Goal: Transaction & Acquisition: Download file/media

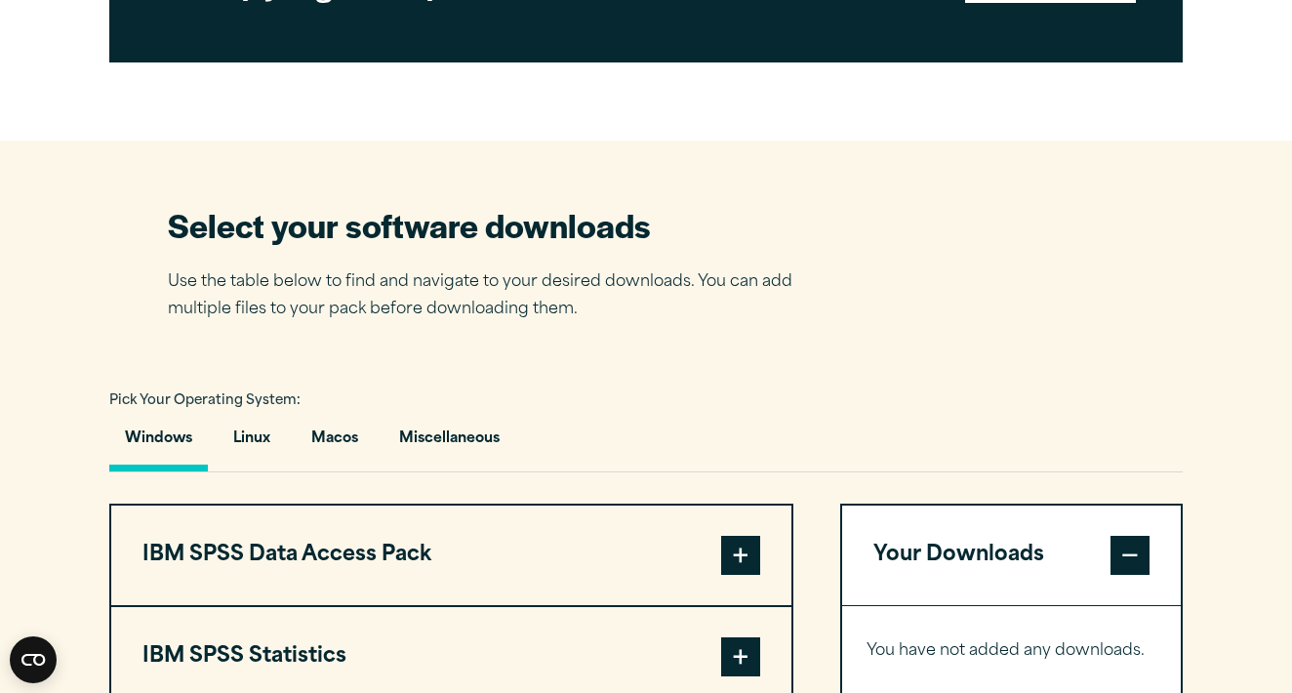
scroll to position [1312, 0]
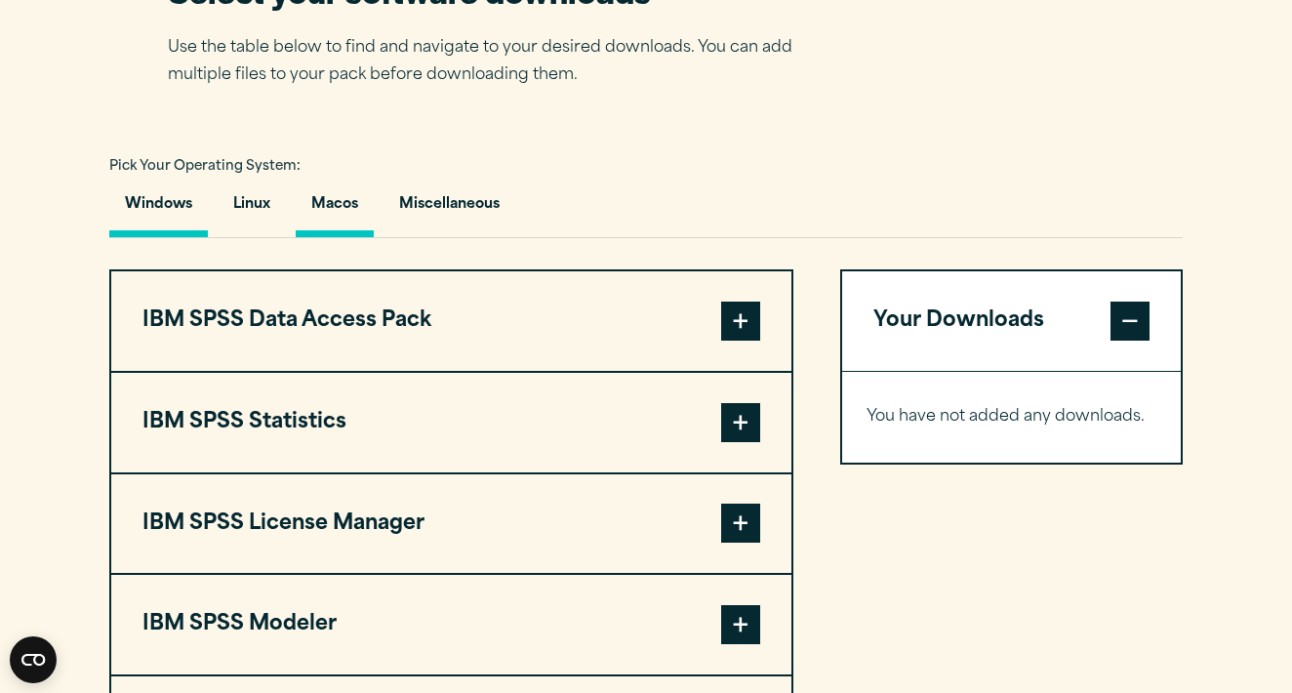
click at [334, 212] on button "Macos" at bounding box center [335, 210] width 78 height 56
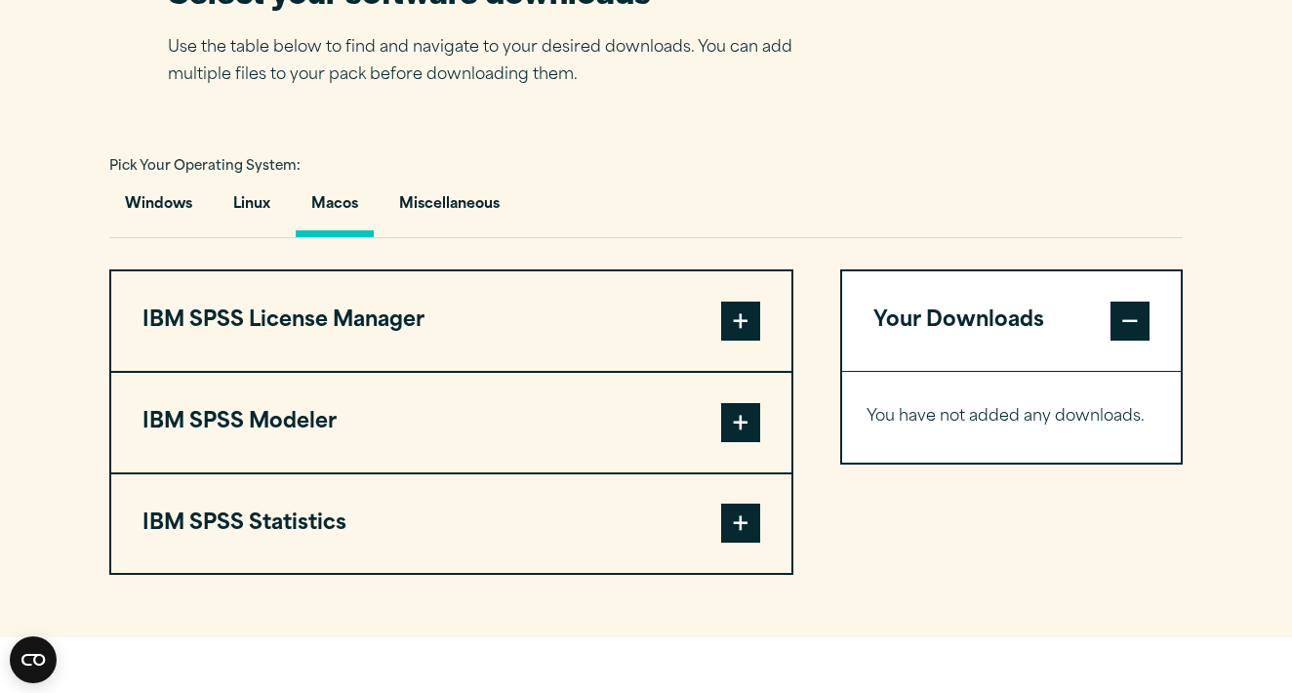
click at [722, 521] on span at bounding box center [740, 523] width 39 height 39
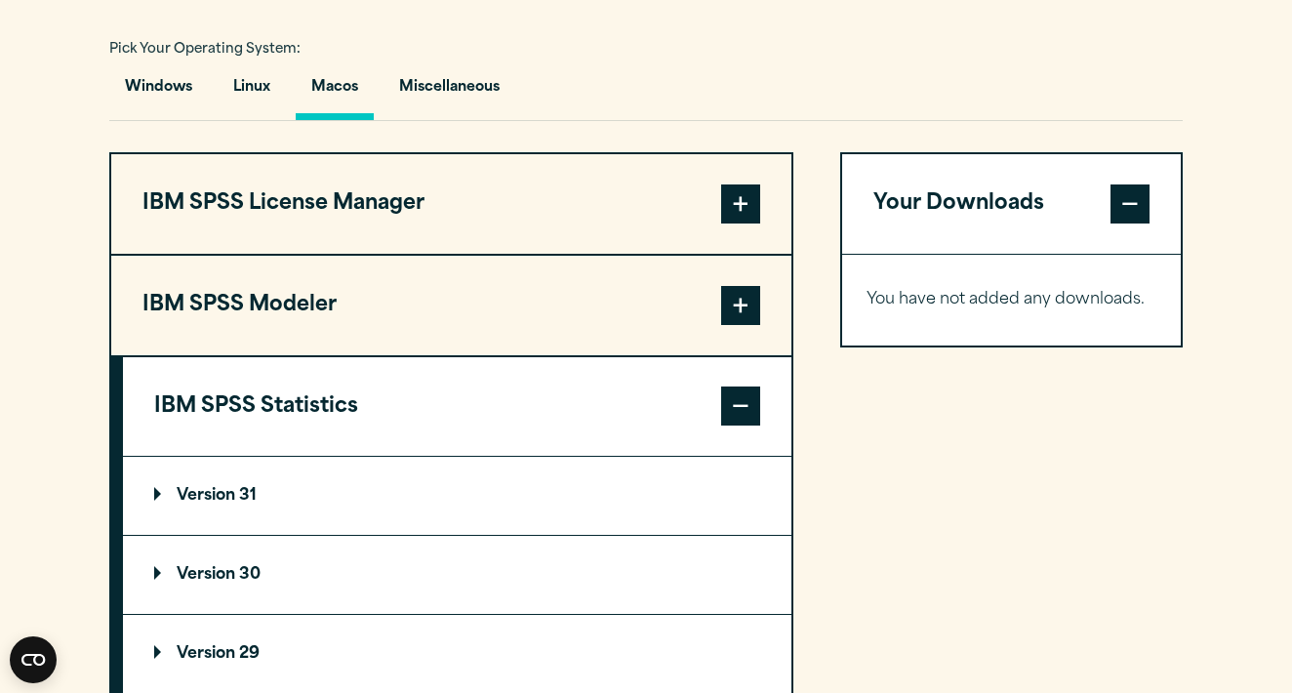
scroll to position [1546, 0]
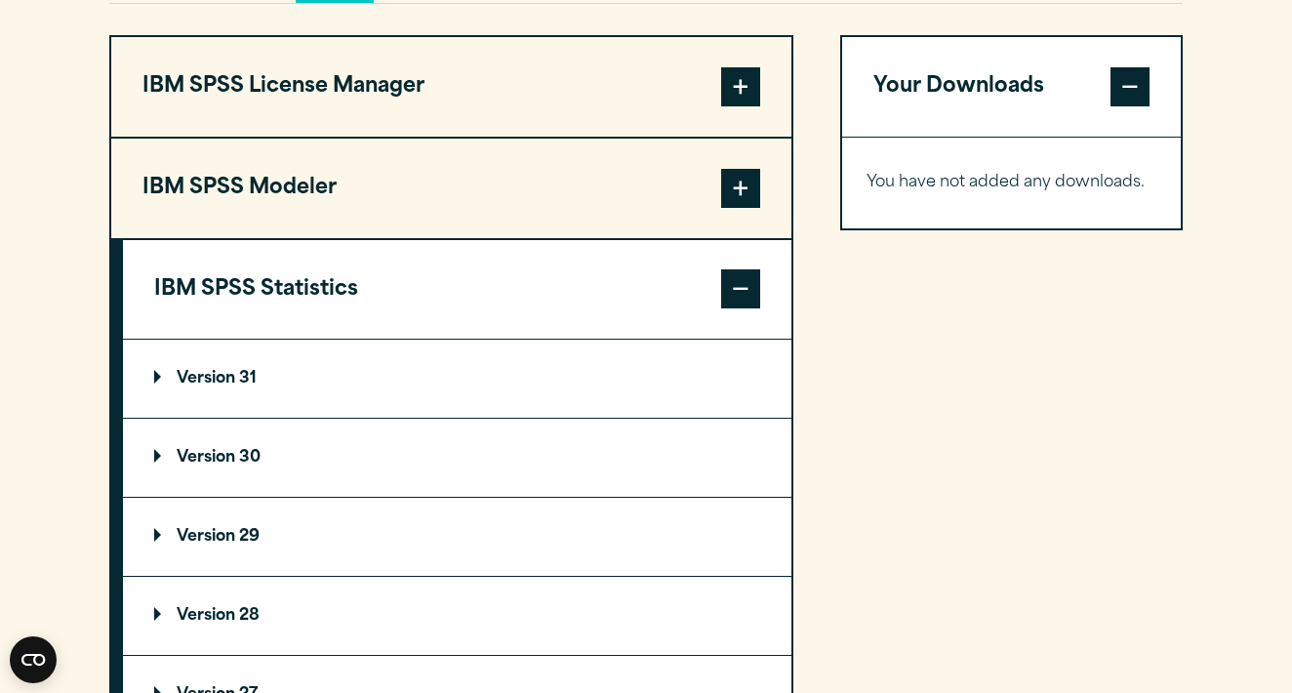
click at [177, 537] on p "Version 29" at bounding box center [206, 537] width 105 height 16
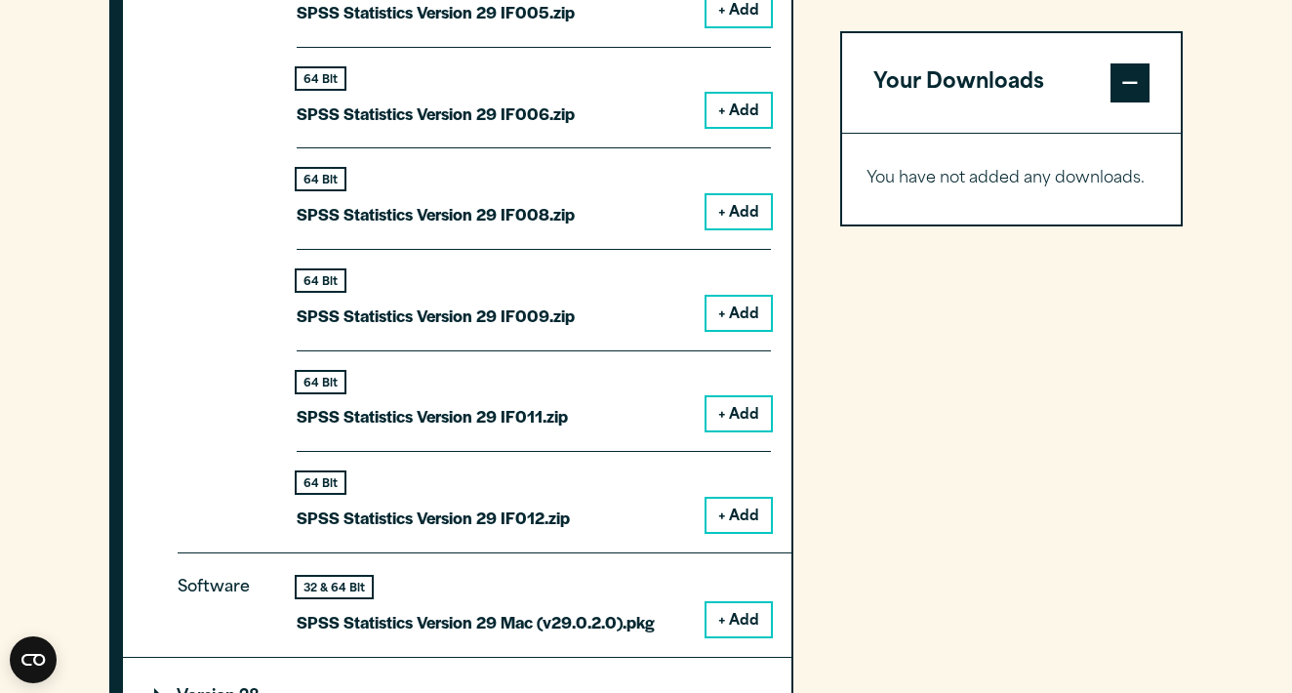
scroll to position [2600, 0]
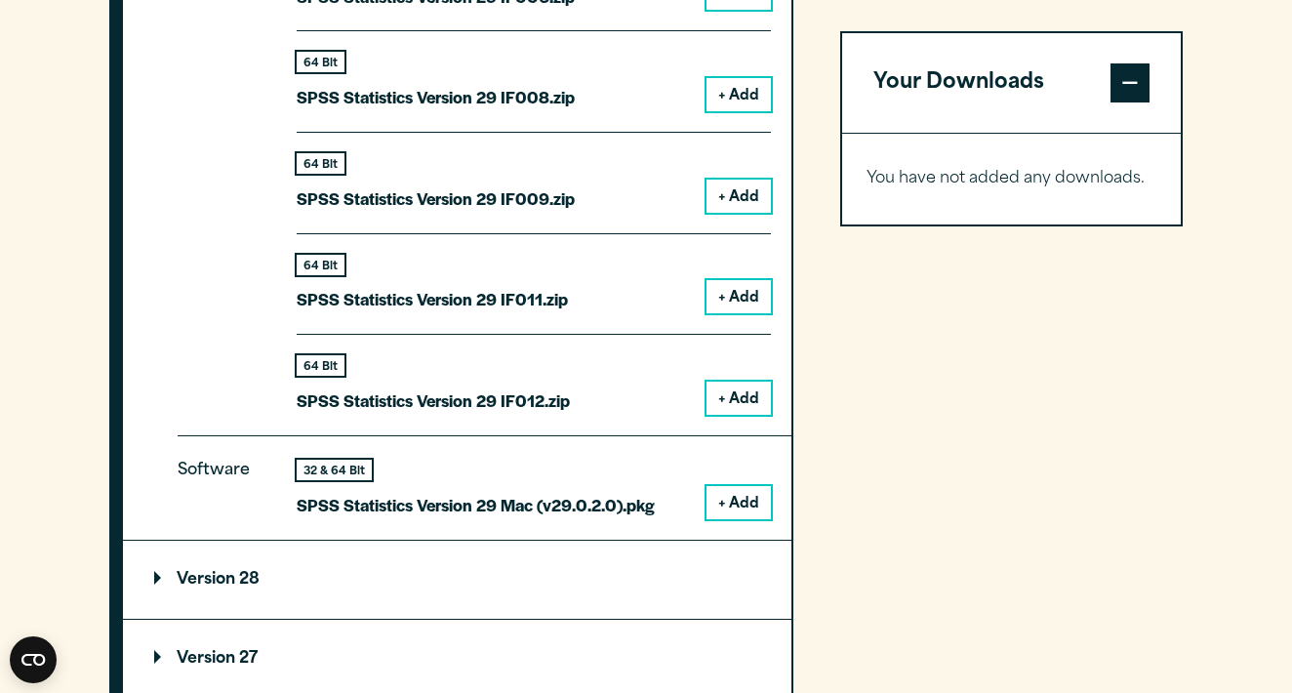
click at [733, 487] on button "+ Add" at bounding box center [739, 502] width 64 height 33
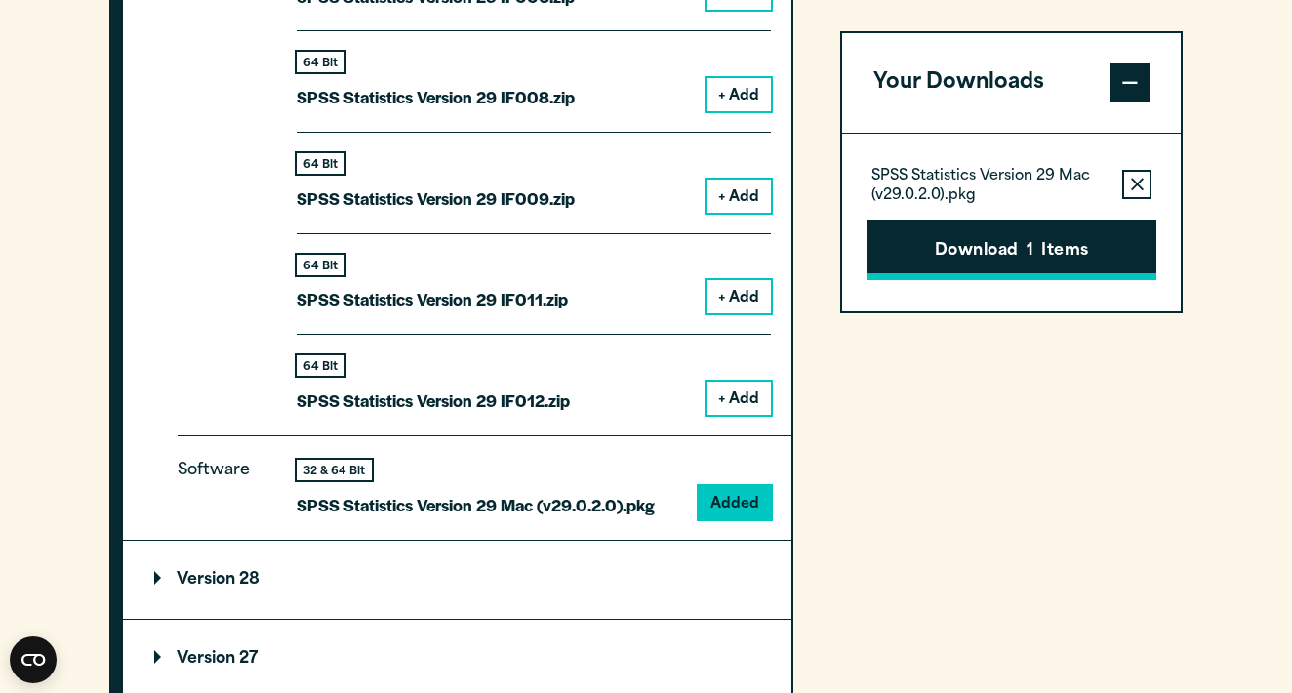
click at [1005, 244] on button "Download 1 Items" at bounding box center [1012, 250] width 290 height 61
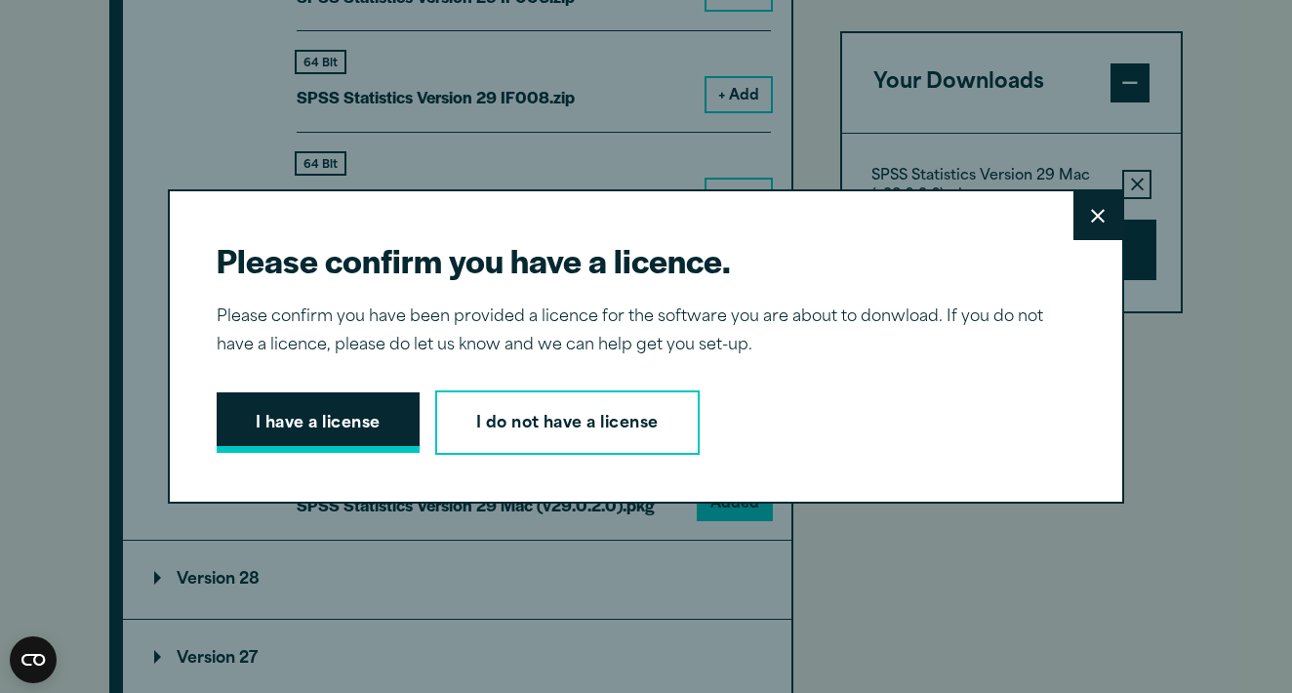
click at [317, 432] on button "I have a license" at bounding box center [318, 422] width 203 height 61
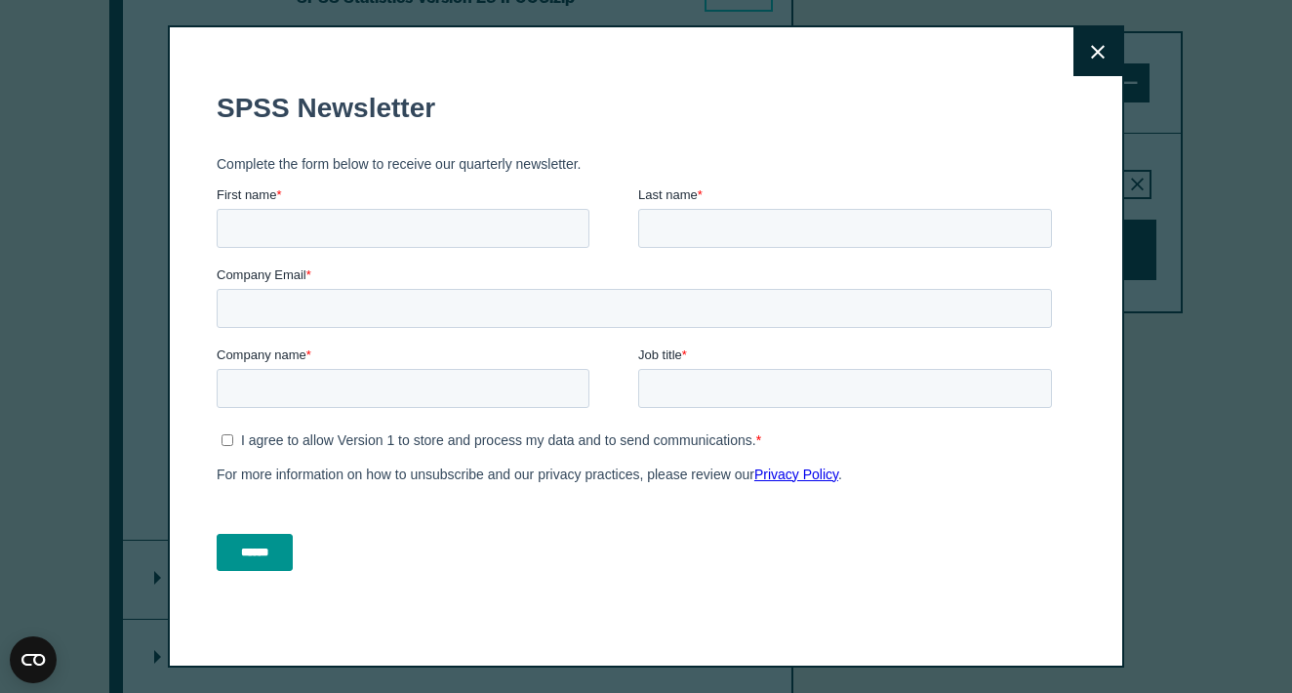
click at [1100, 42] on button "Close" at bounding box center [1098, 51] width 49 height 49
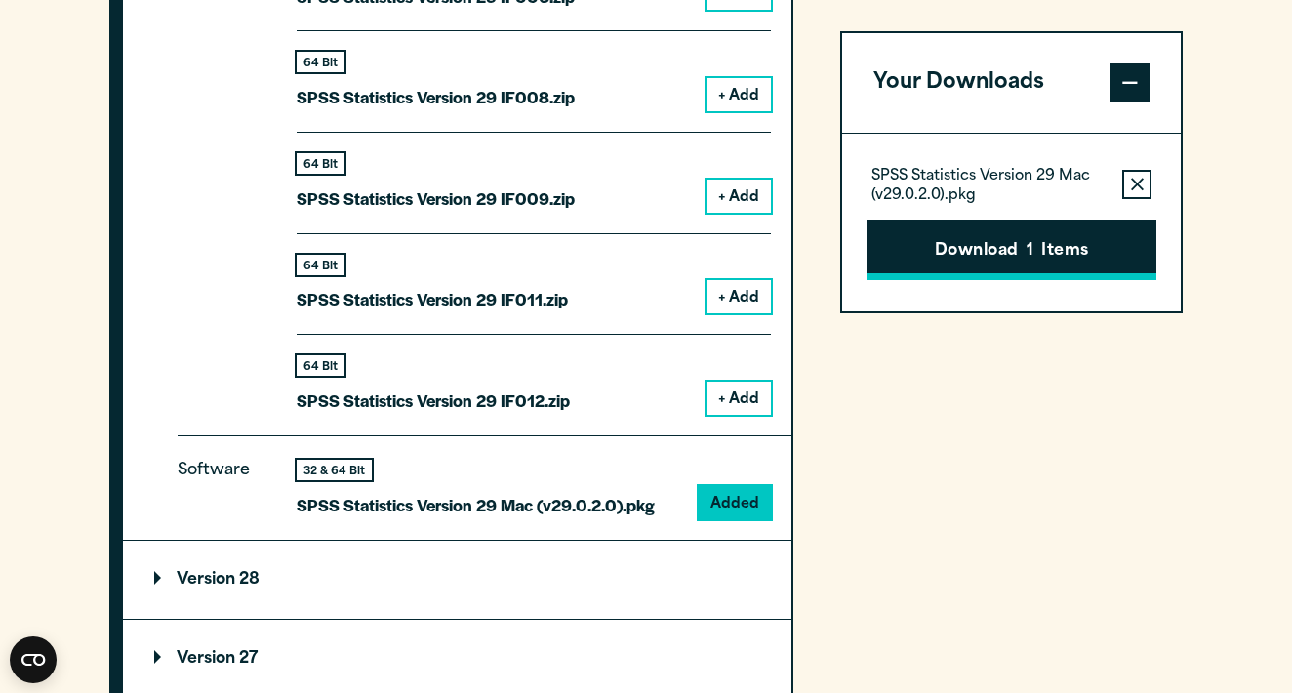
click at [999, 246] on button "Download 1 Items" at bounding box center [1012, 250] width 290 height 61
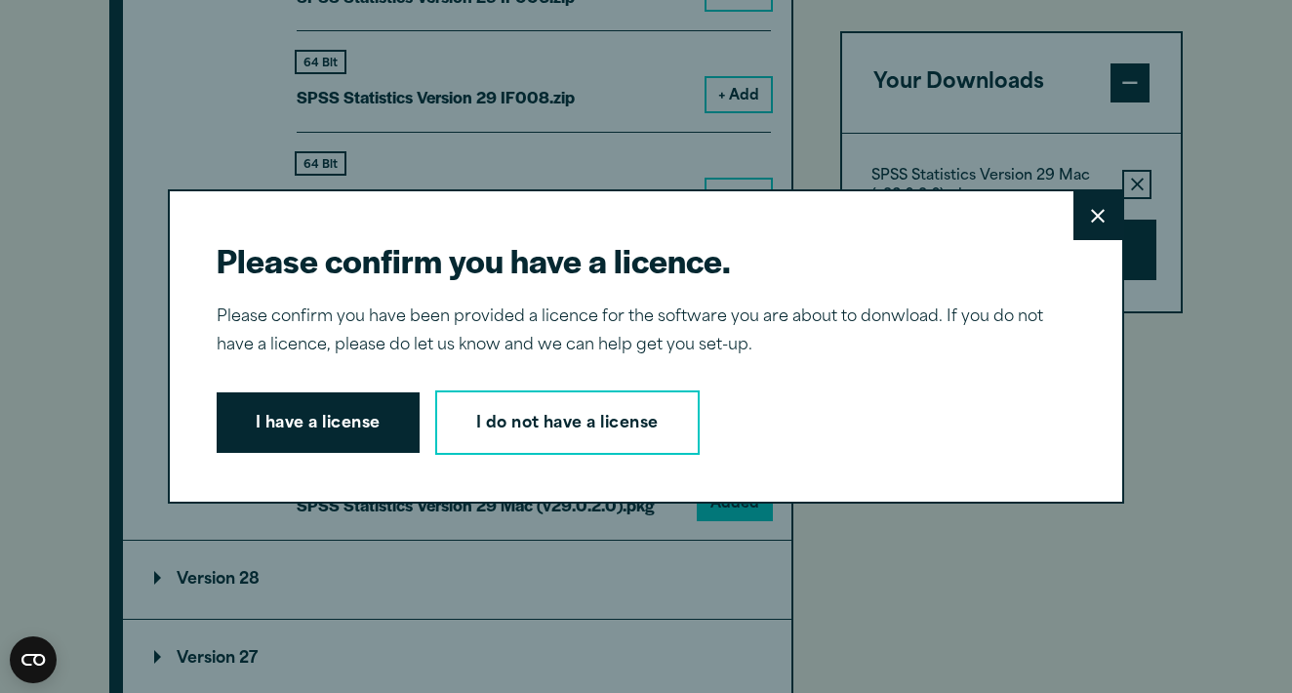
click at [298, 427] on button "I have a license" at bounding box center [318, 422] width 203 height 61
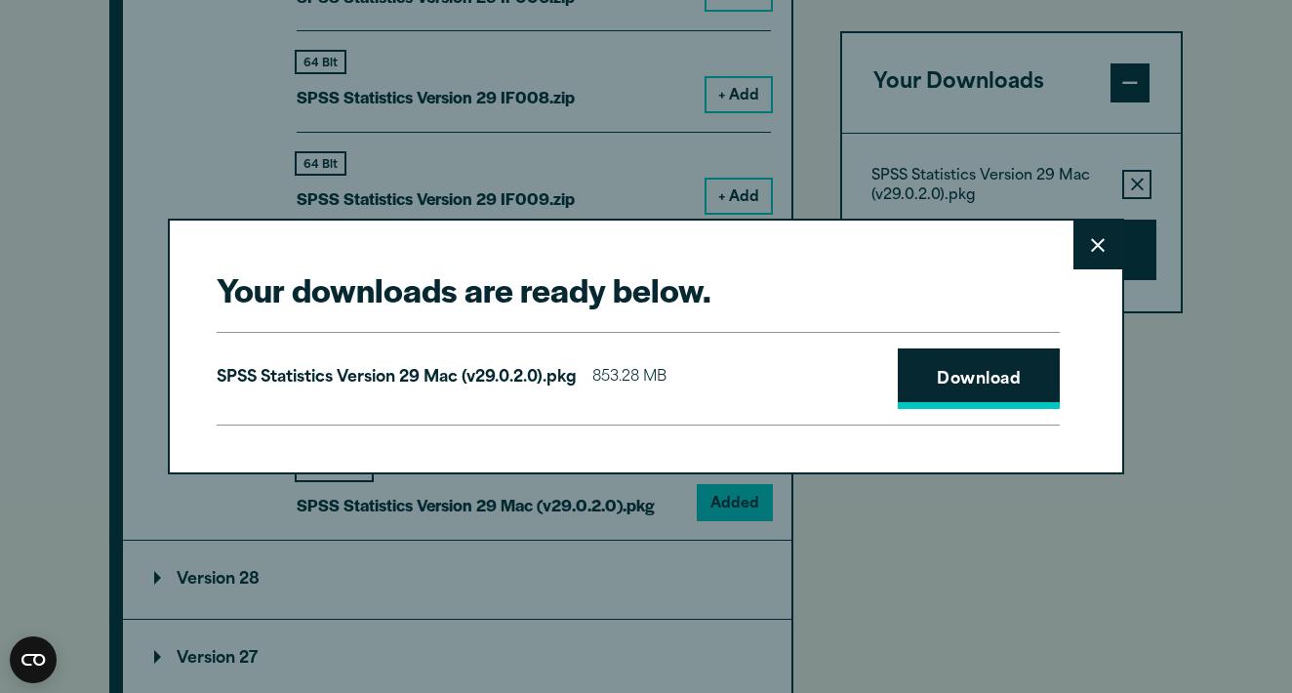
click at [972, 370] on link "Download" at bounding box center [979, 378] width 162 height 61
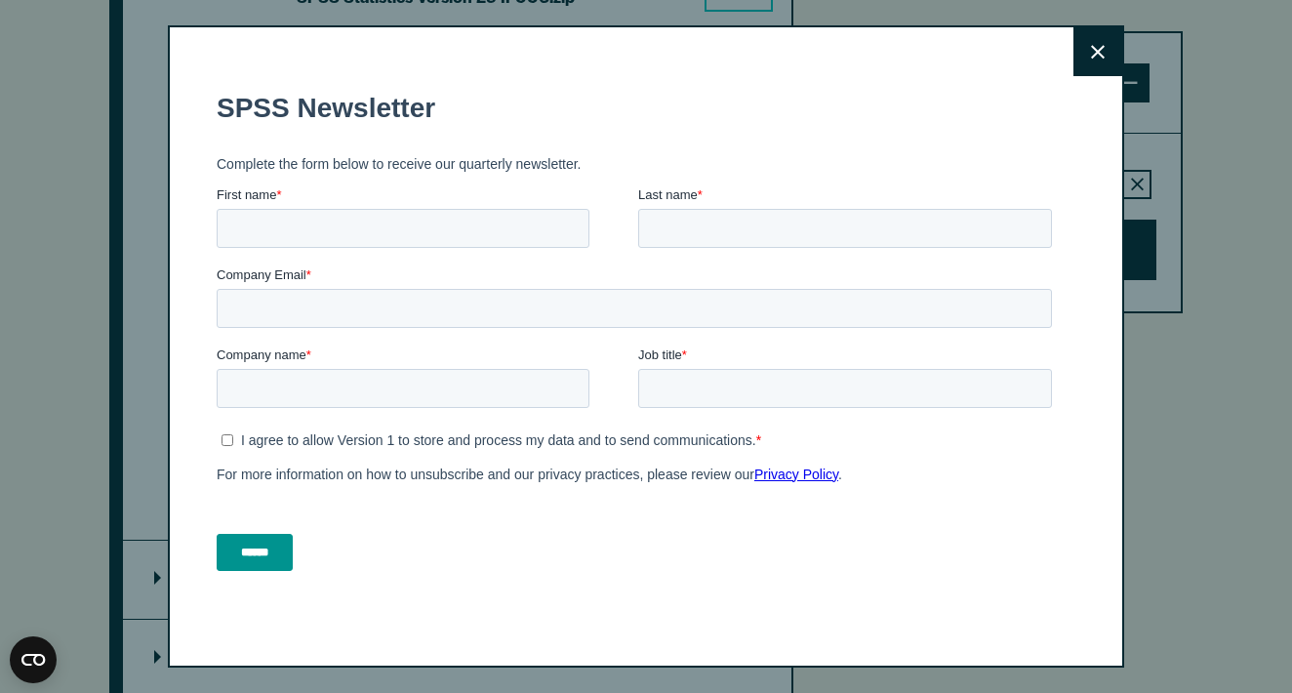
click at [1100, 53] on icon at bounding box center [1098, 52] width 14 height 14
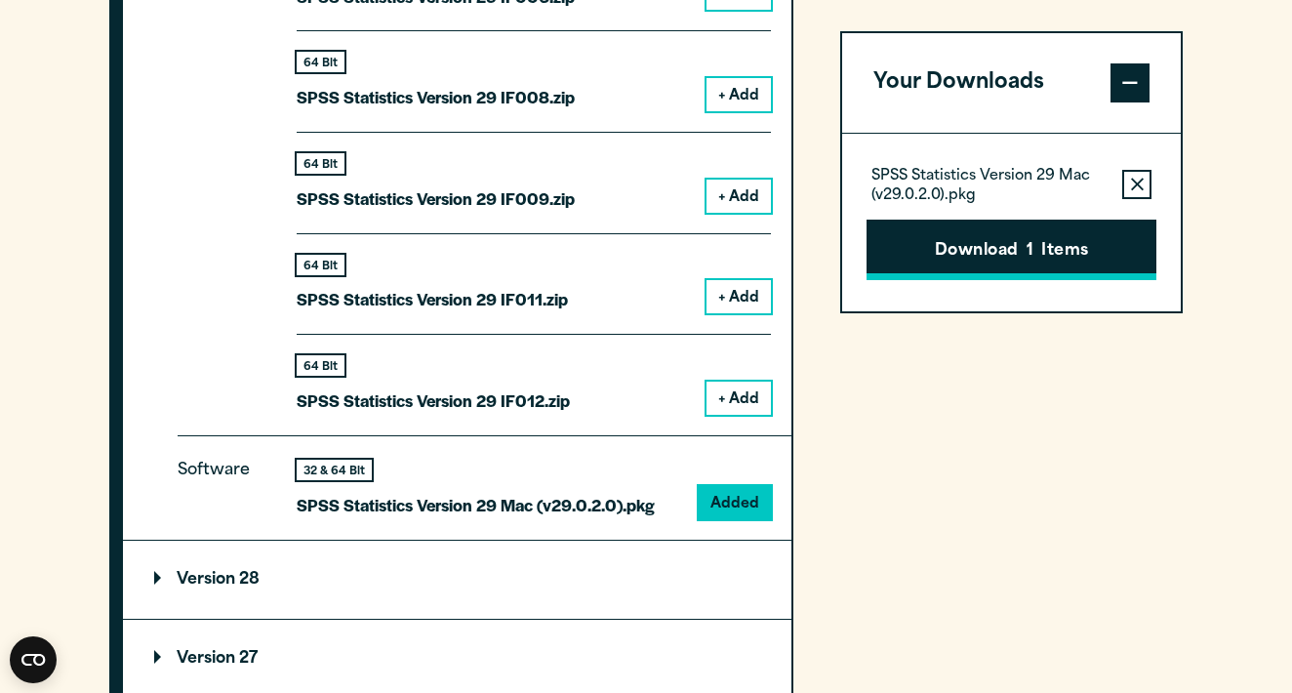
click at [1034, 251] on span "1" at bounding box center [1030, 251] width 7 height 25
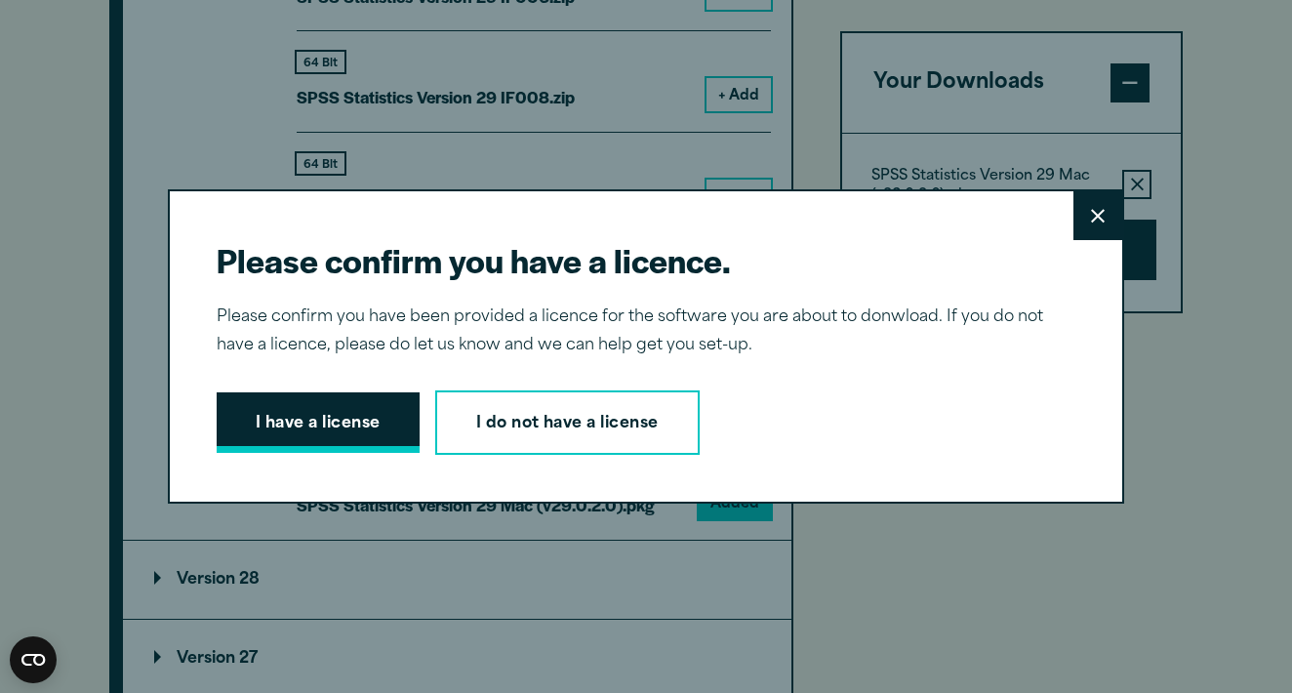
click at [319, 424] on button "I have a license" at bounding box center [318, 422] width 203 height 61
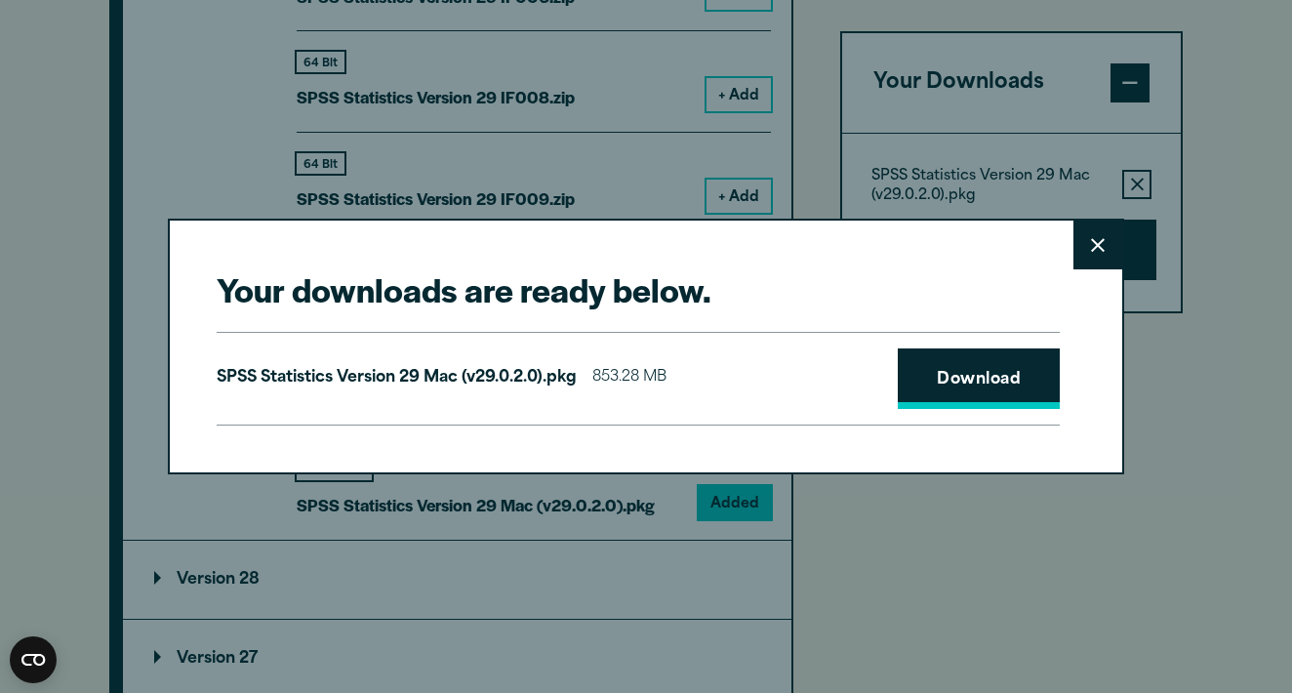
click at [964, 383] on link "Download" at bounding box center [979, 378] width 162 height 61
